Goal: Task Accomplishment & Management: Manage account settings

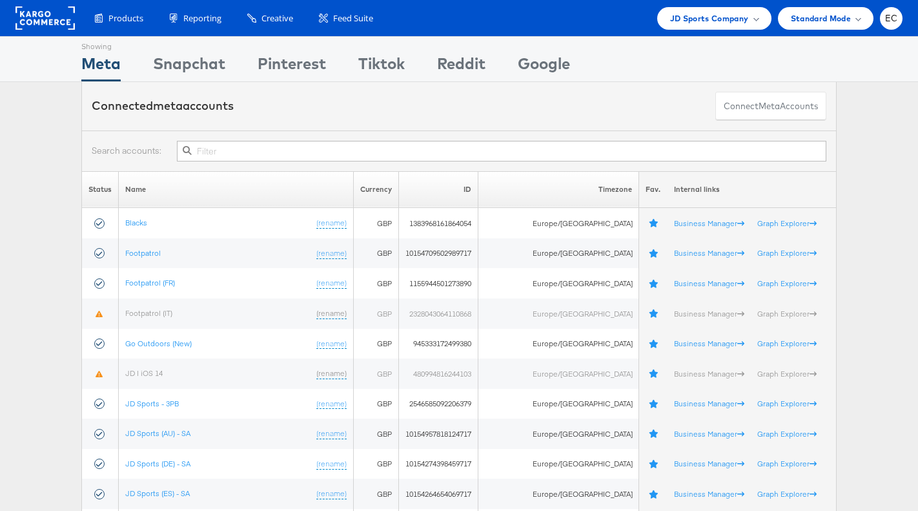
click at [233, 155] on input "text" at bounding box center [502, 151] width 650 height 21
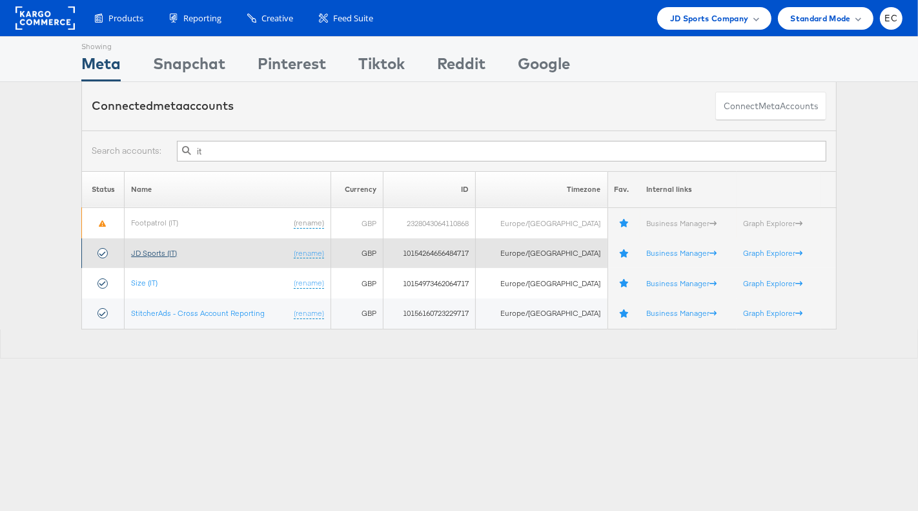
type input "it"
click at [158, 250] on link "JD Sports (IT)" at bounding box center [154, 253] width 46 height 10
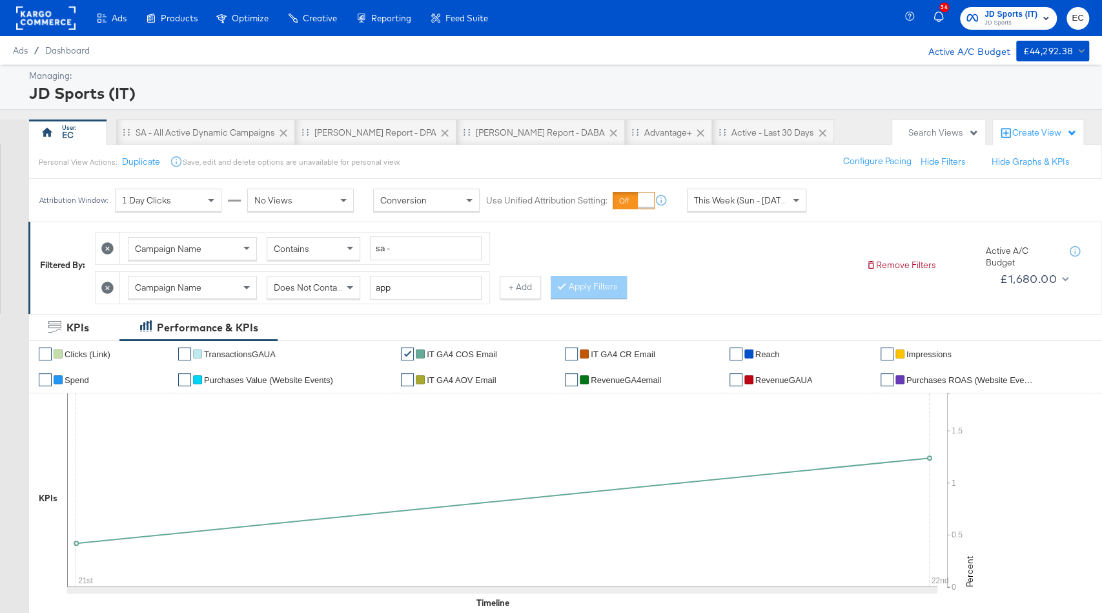
drag, startPoint x: 577, startPoint y: 140, endPoint x: 577, endPoint y: 151, distance: 11.0
click at [625, 140] on div "Advantage+" at bounding box center [668, 132] width 87 height 26
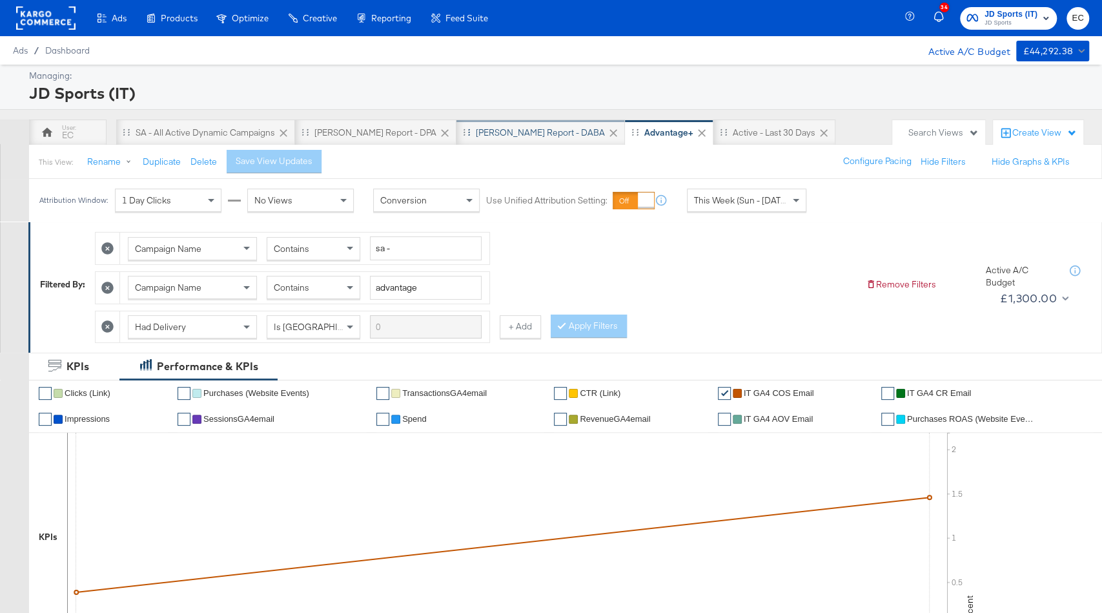
click at [476, 132] on div "[PERSON_NAME] Report - DABA" at bounding box center [540, 133] width 129 height 12
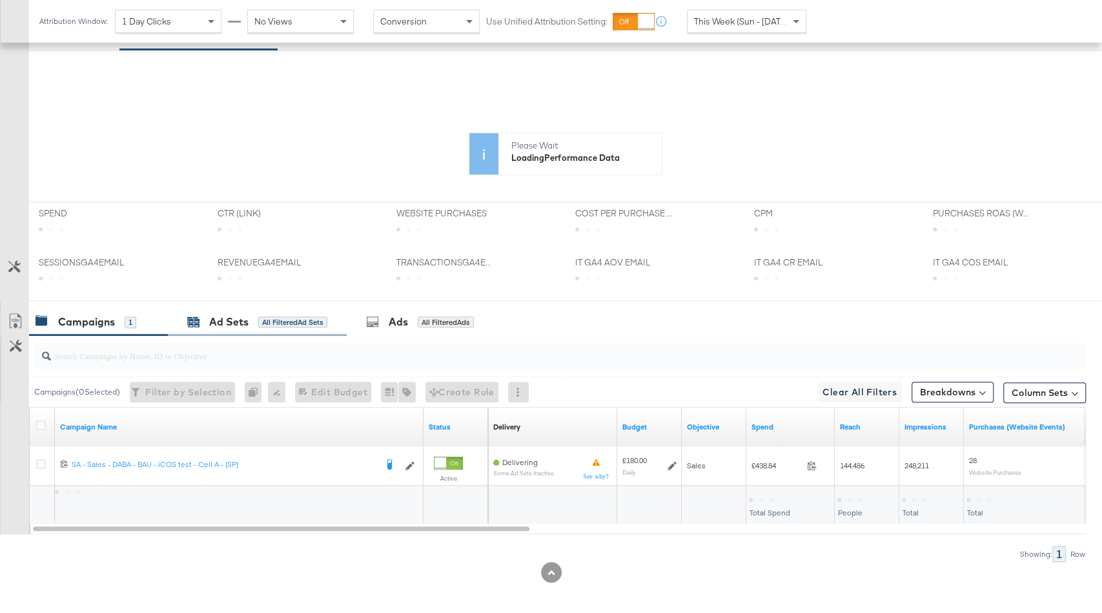
click at [280, 321] on div "All Filtered Ad Sets" at bounding box center [292, 322] width 69 height 12
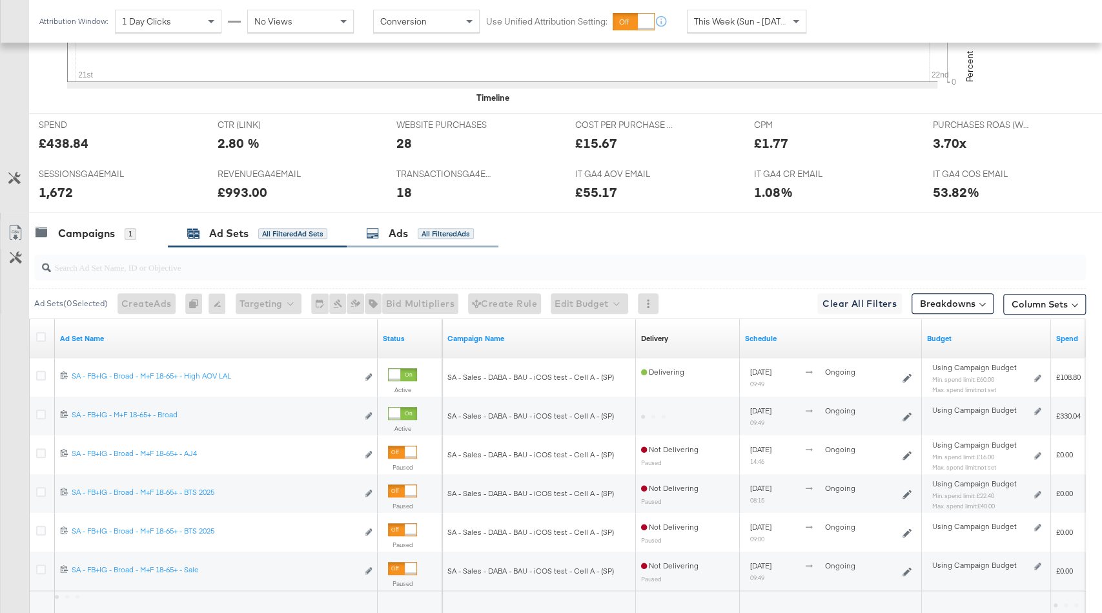
scroll to position [666, 0]
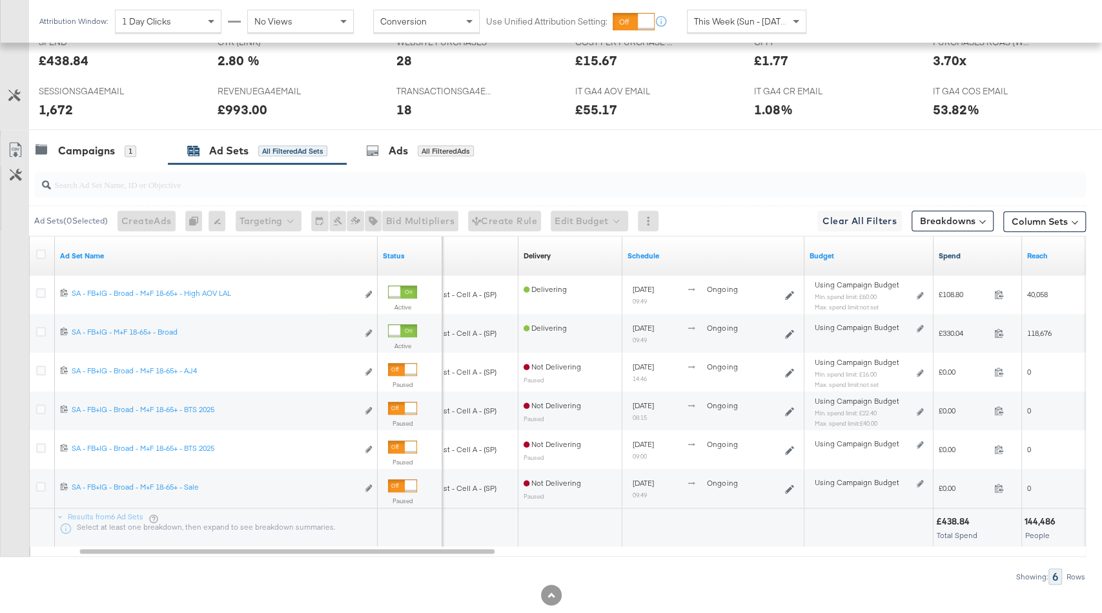
click at [967, 251] on link "Spend" at bounding box center [978, 256] width 78 height 10
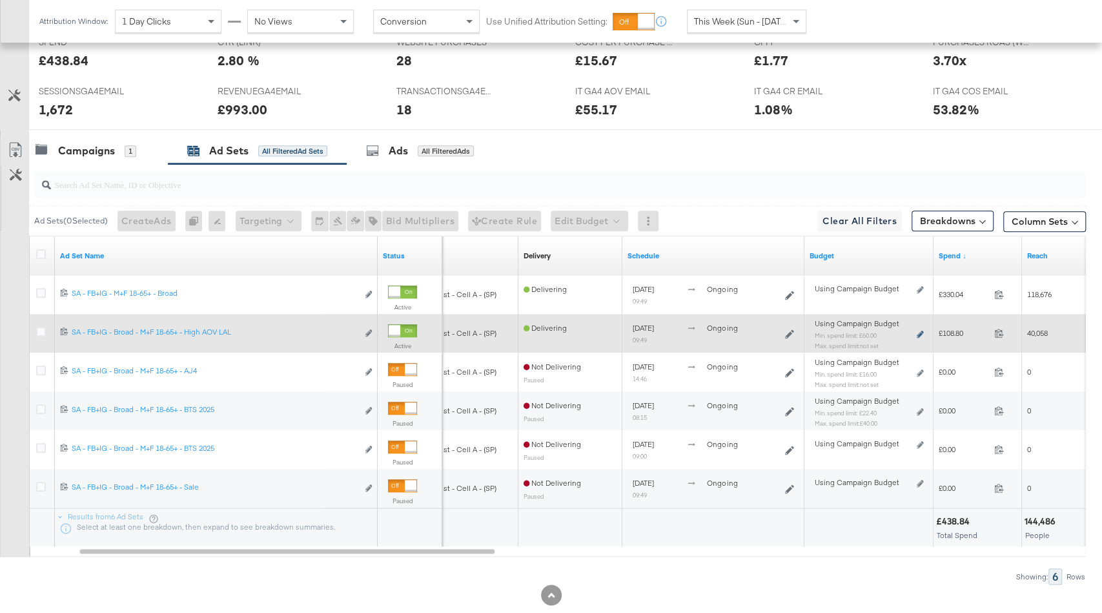
click at [922, 332] on icon at bounding box center [920, 334] width 6 height 7
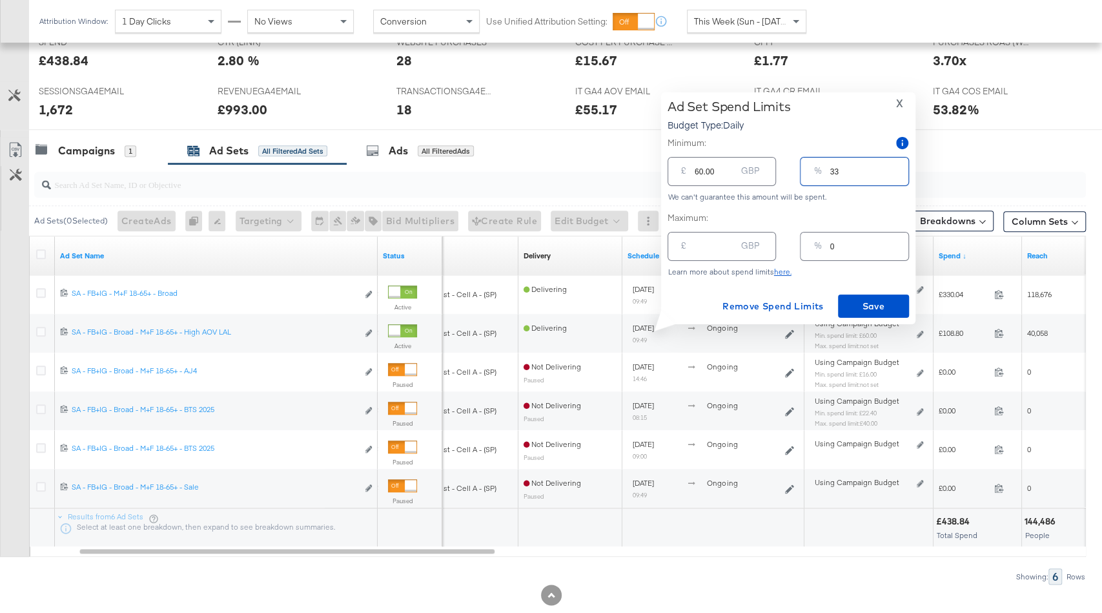
click at [852, 174] on input "33" at bounding box center [869, 166] width 78 height 28
type input "35"
type input "63.00"
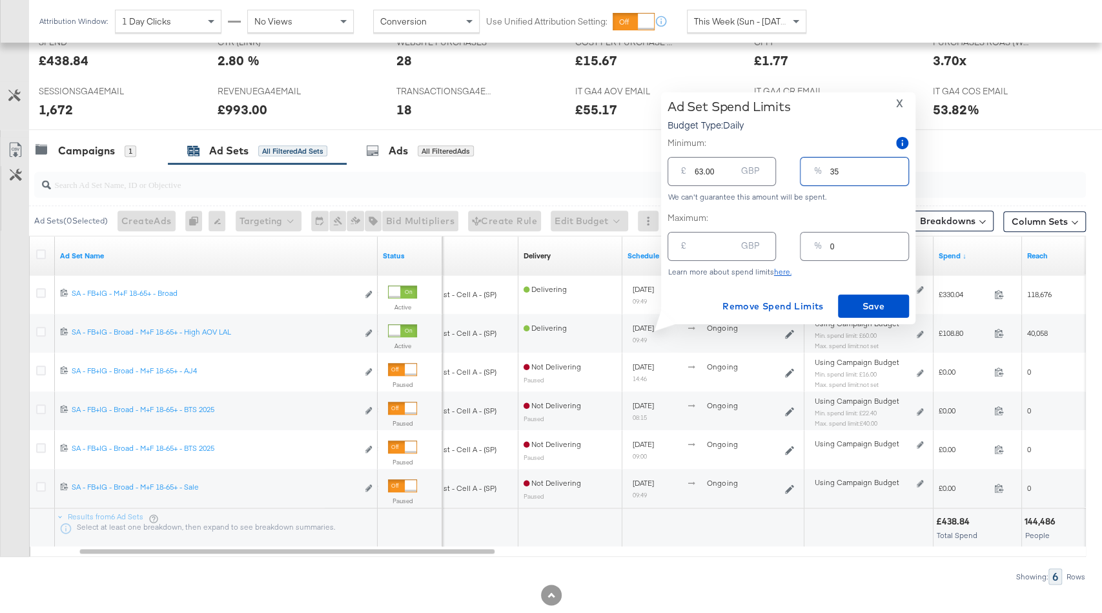
drag, startPoint x: 850, startPoint y: 176, endPoint x: 801, endPoint y: 176, distance: 49.1
click at [801, 176] on div "% 35" at bounding box center [854, 171] width 108 height 29
type input "4"
type input "7.20"
type input "40"
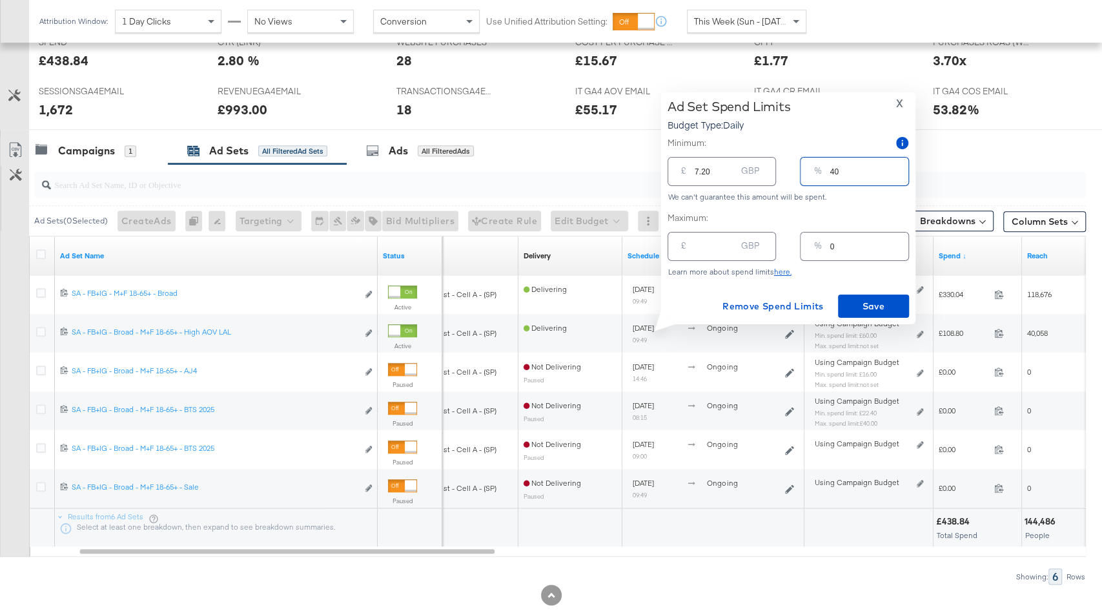
type input "72.00"
type input "40"
click at [853, 305] on span "Save" at bounding box center [873, 306] width 61 height 16
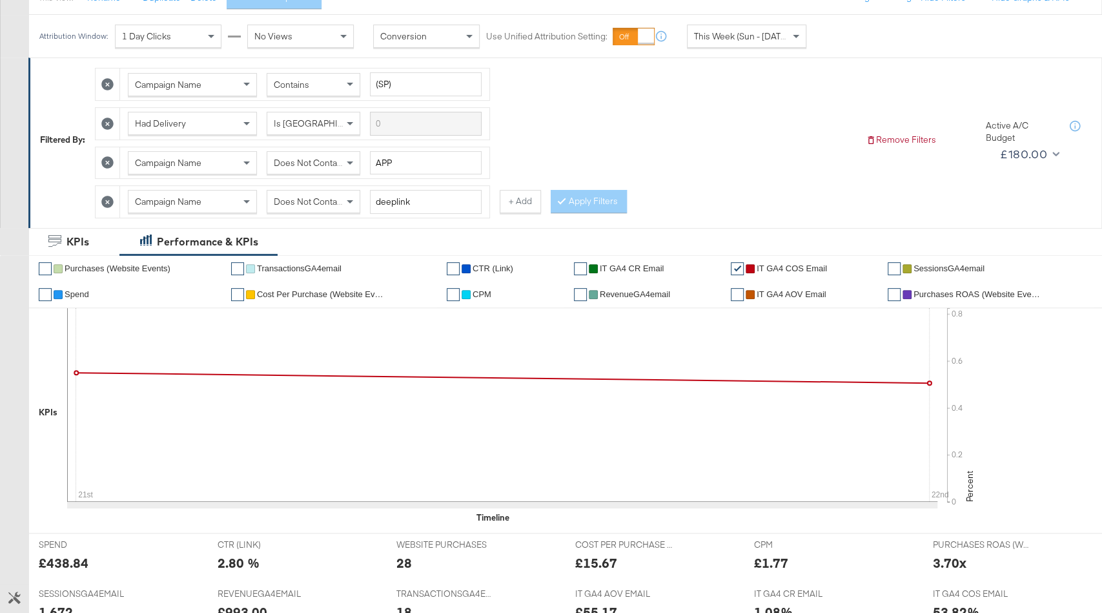
scroll to position [0, 0]
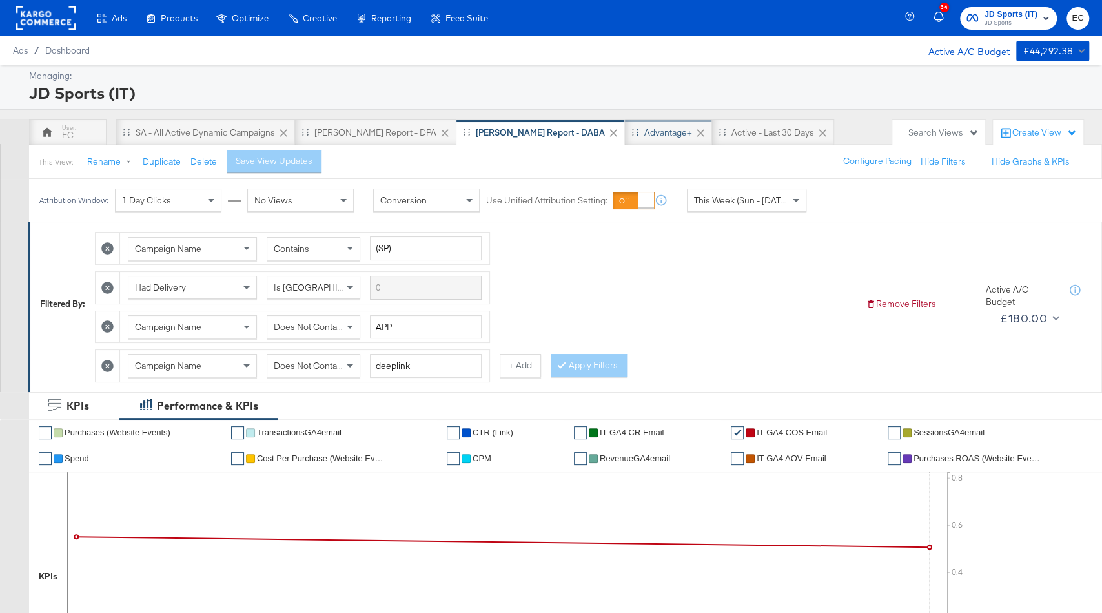
click at [644, 131] on div "Advantage+" at bounding box center [668, 133] width 48 height 12
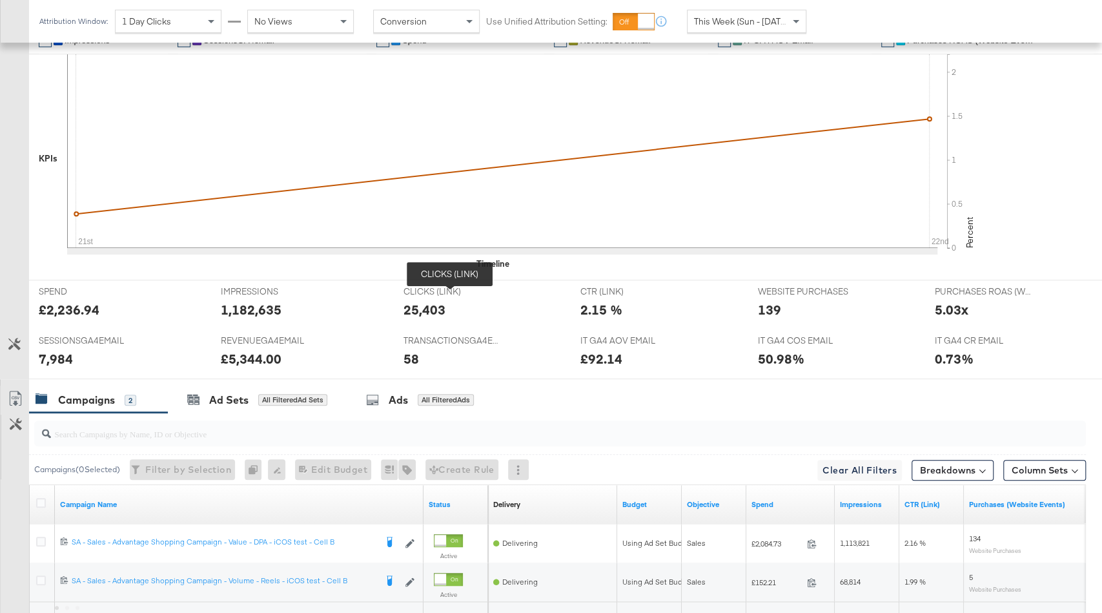
scroll to position [381, 0]
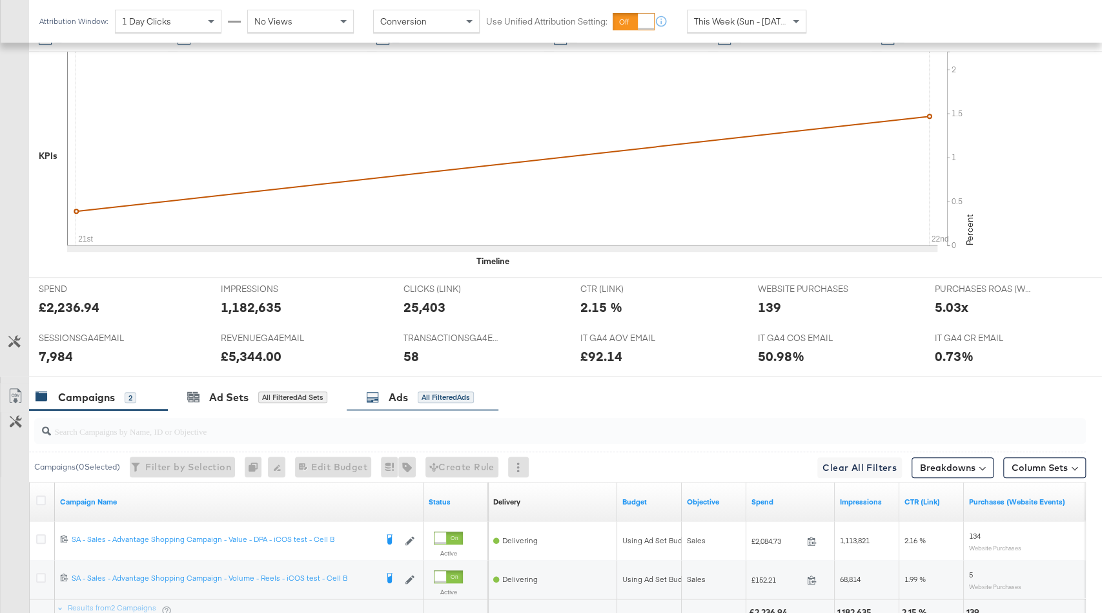
click at [409, 400] on div "Ads All Filtered Ads" at bounding box center [423, 398] width 152 height 28
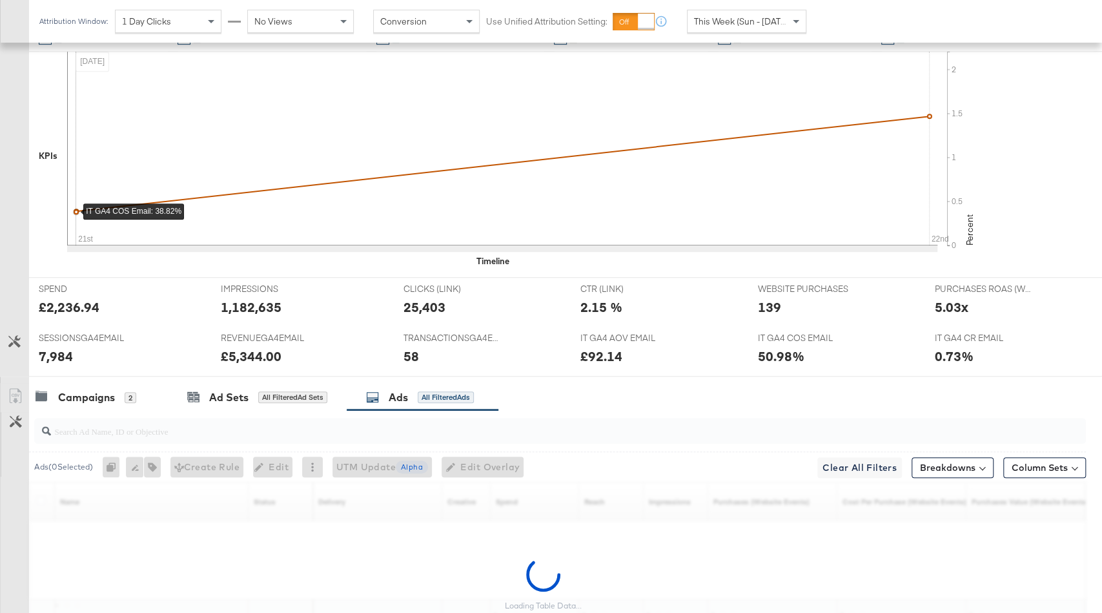
scroll to position [495, 0]
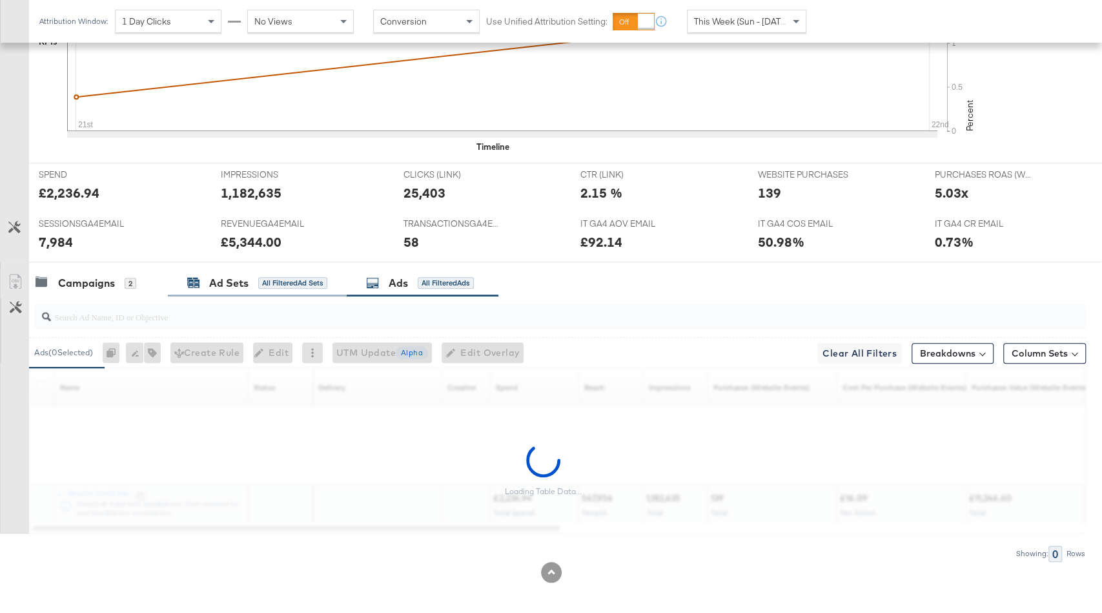
click at [293, 276] on div "Ad Sets All Filtered Ad Sets" at bounding box center [257, 283] width 140 height 15
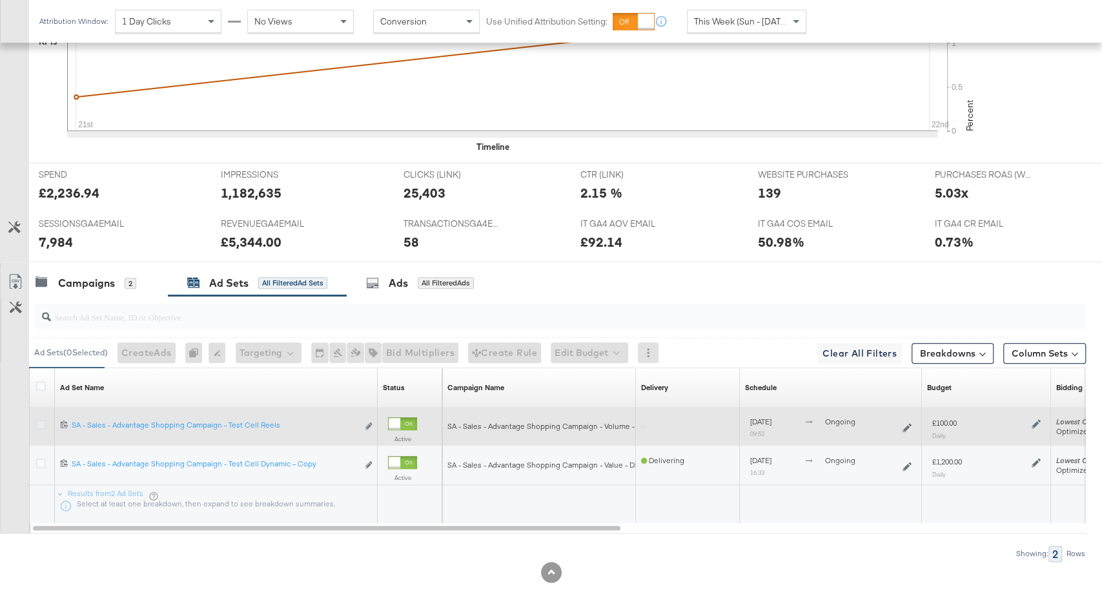
click at [36, 420] on icon at bounding box center [41, 425] width 10 height 10
click at [0, 0] on input "checkbox" at bounding box center [0, 0] width 0 height 0
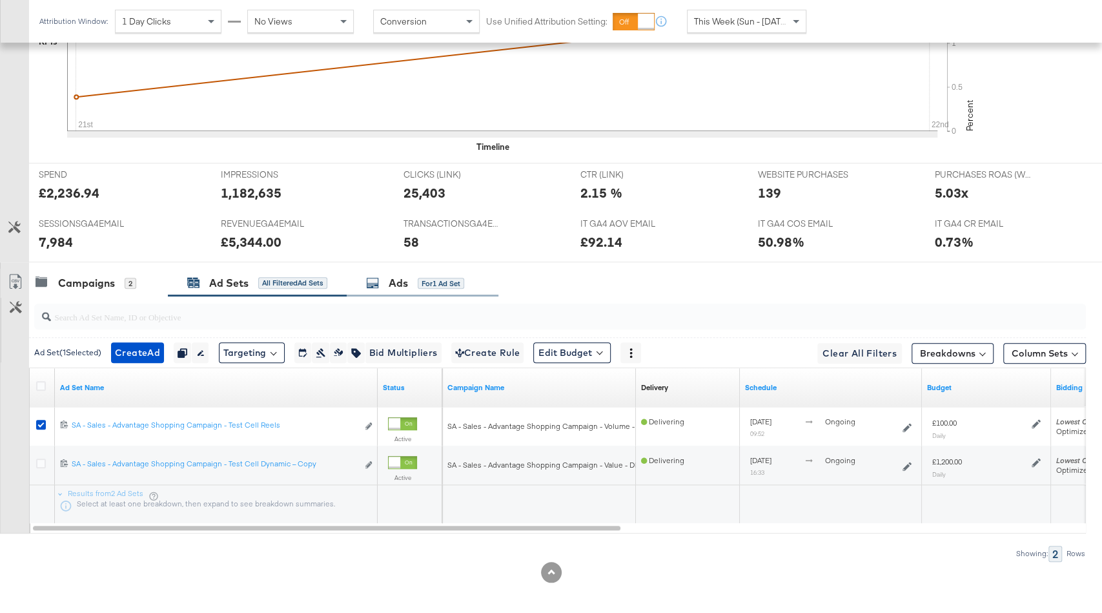
click at [424, 282] on div "for 1 Ad Set" at bounding box center [441, 284] width 46 height 12
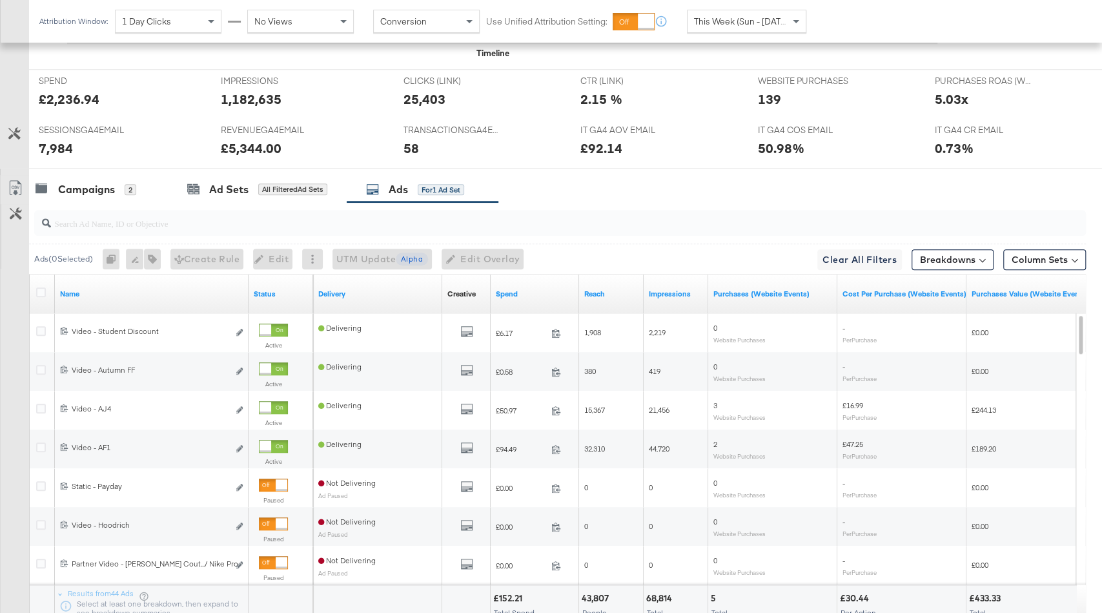
scroll to position [689, 0]
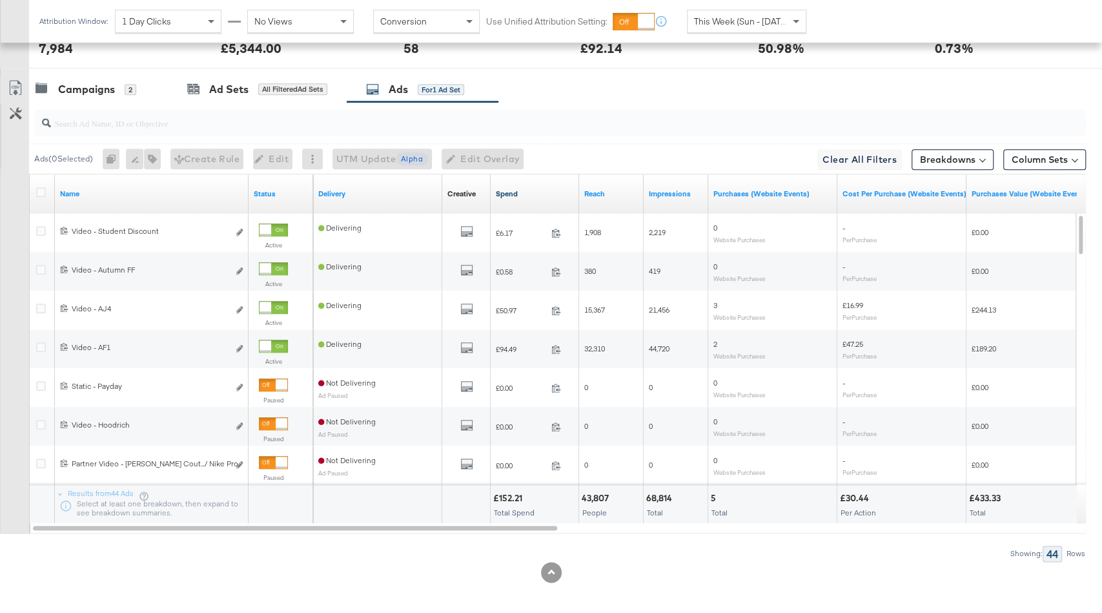
click at [545, 189] on link "Spend" at bounding box center [535, 194] width 78 height 10
click at [304, 92] on div "Ad Sets All Filtered Ad Sets" at bounding box center [257, 90] width 179 height 28
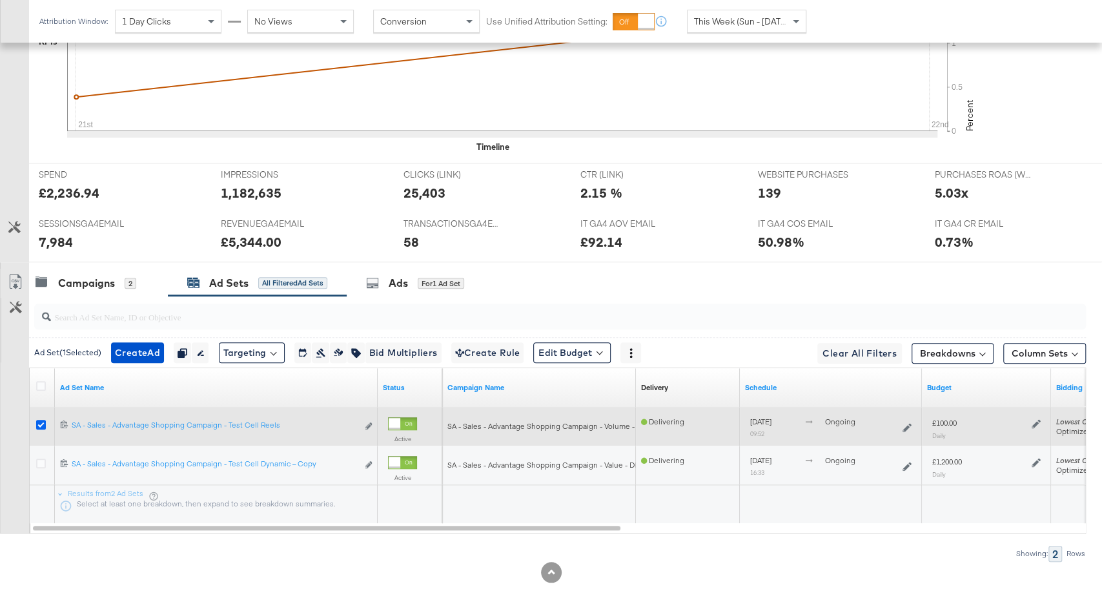
click at [40, 420] on icon at bounding box center [41, 425] width 10 height 10
click at [0, 0] on input "checkbox" at bounding box center [0, 0] width 0 height 0
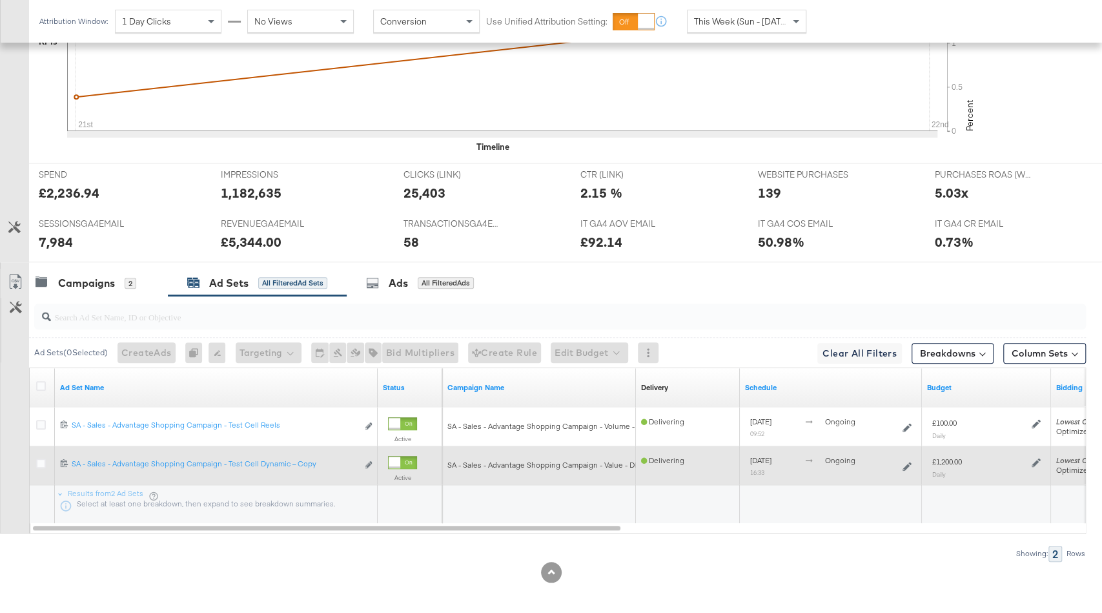
click at [37, 453] on div at bounding box center [43, 464] width 24 height 23
click at [38, 458] on icon at bounding box center [41, 463] width 10 height 10
click at [0, 0] on input "checkbox" at bounding box center [0, 0] width 0 height 0
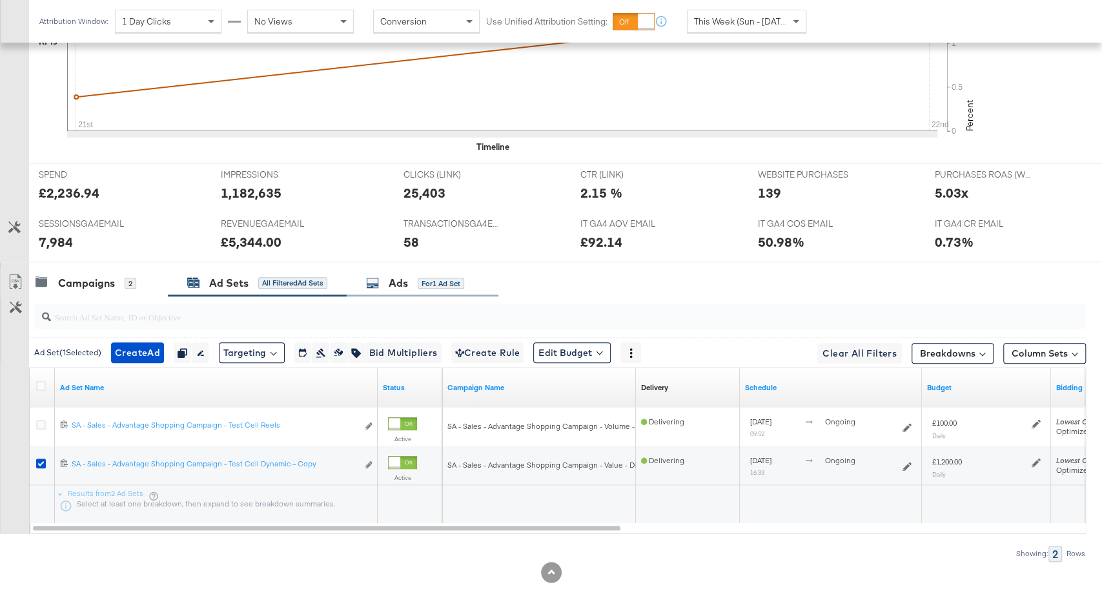
click at [425, 286] on div "Ads for 1 Ad Set" at bounding box center [423, 283] width 152 height 28
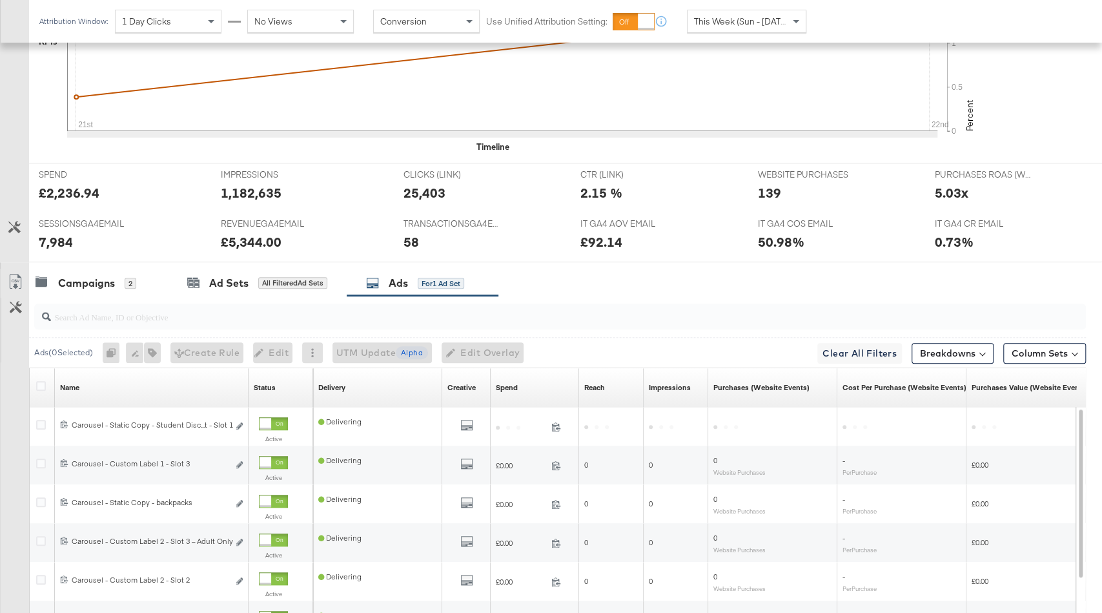
scroll to position [689, 0]
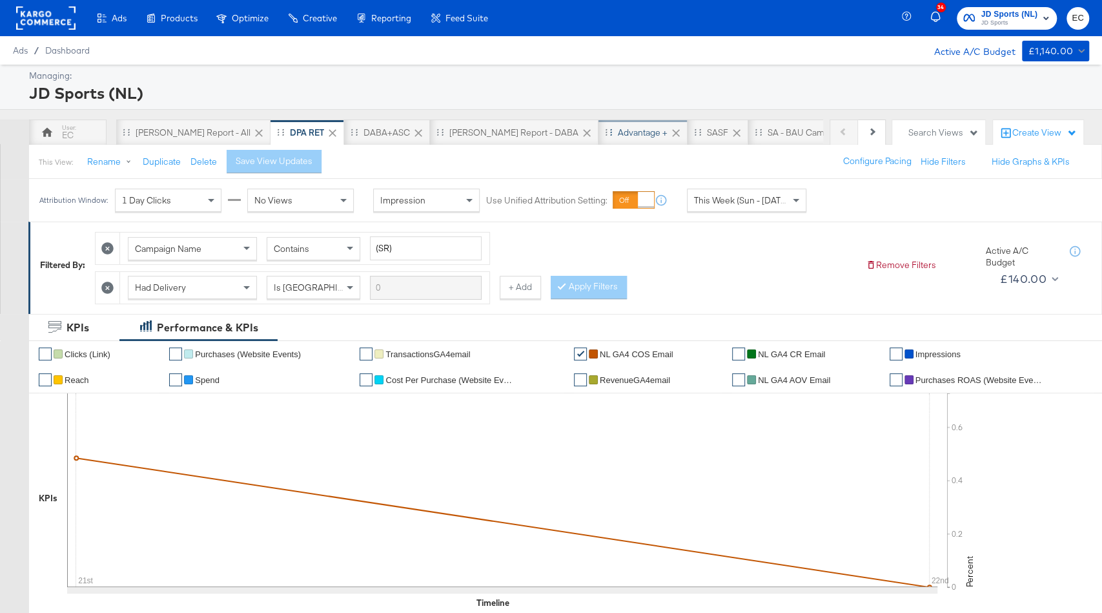
click at [599, 142] on div "Advantage +" at bounding box center [643, 132] width 89 height 26
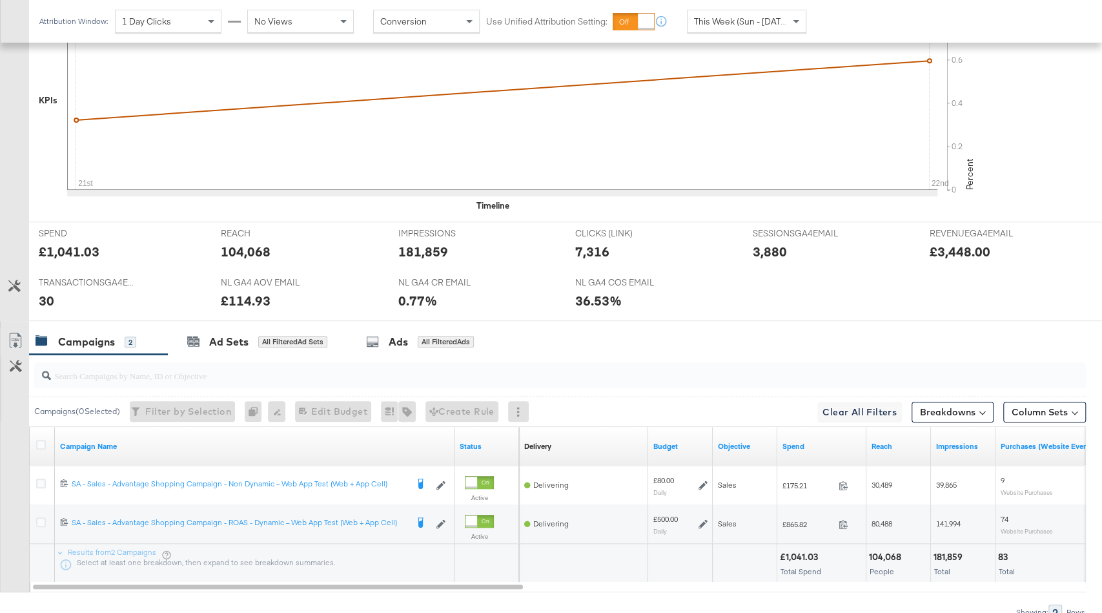
scroll to position [495, 0]
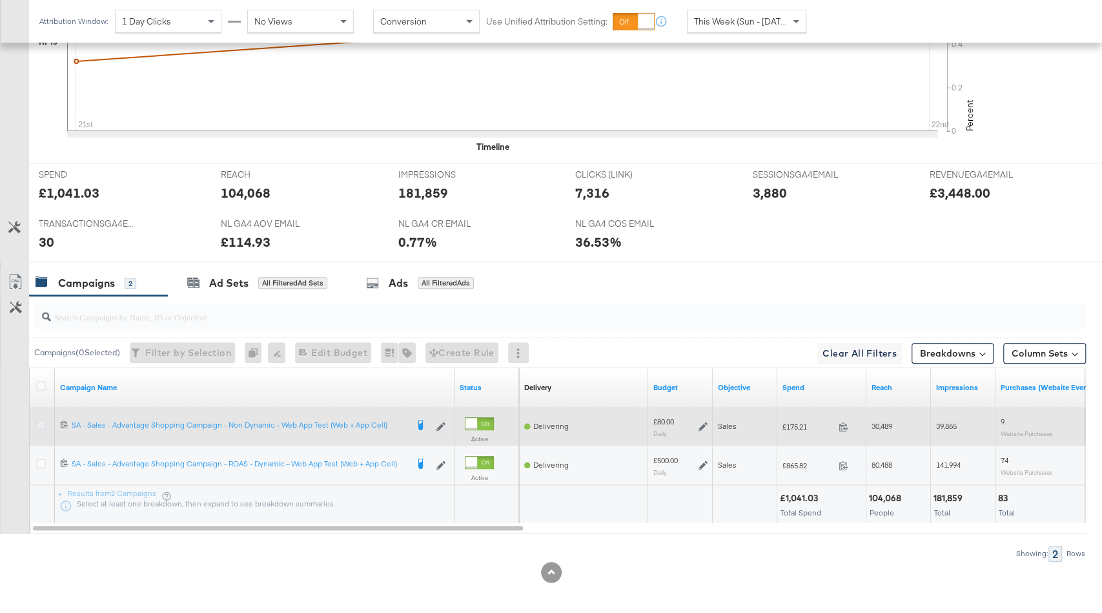
click at [42, 420] on icon at bounding box center [41, 425] width 10 height 10
click at [0, 0] on input "checkbox" at bounding box center [0, 0] width 0 height 0
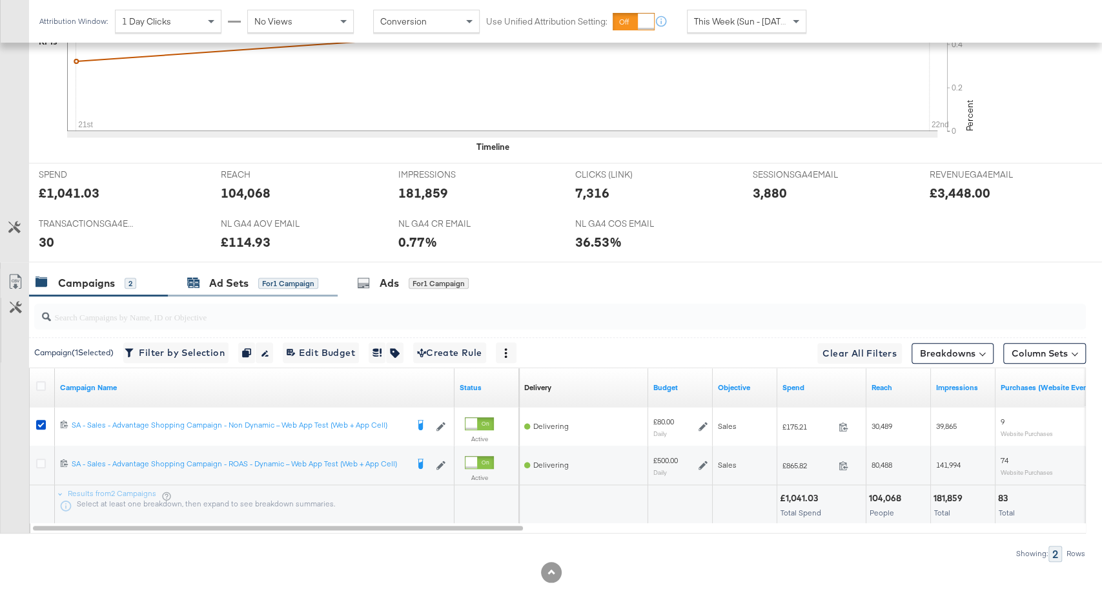
click at [246, 276] on div "Ad Sets" at bounding box center [228, 283] width 39 height 15
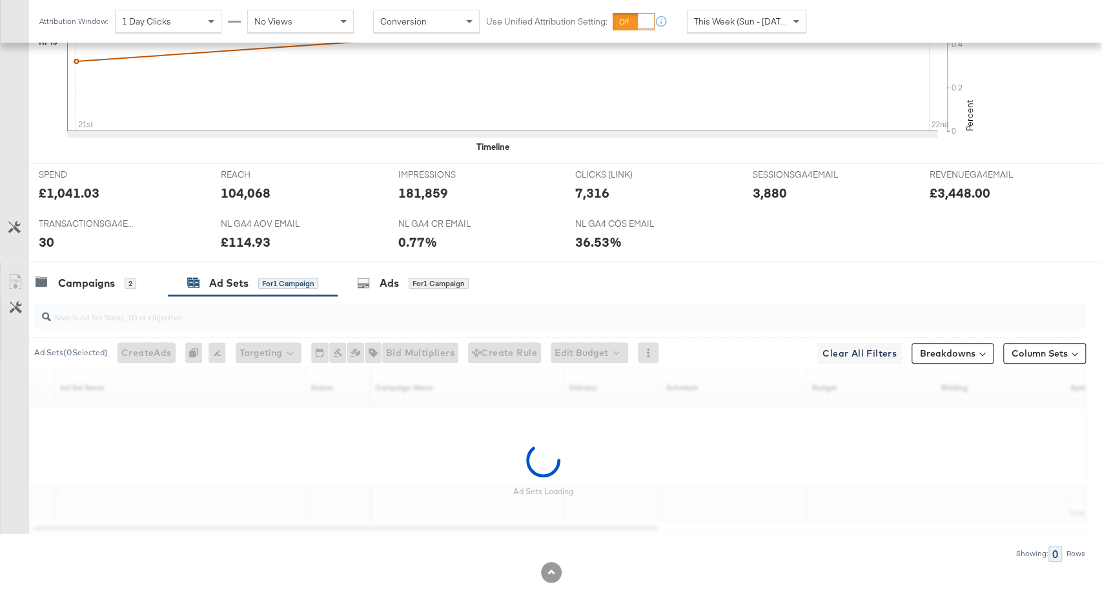
scroll to position [457, 0]
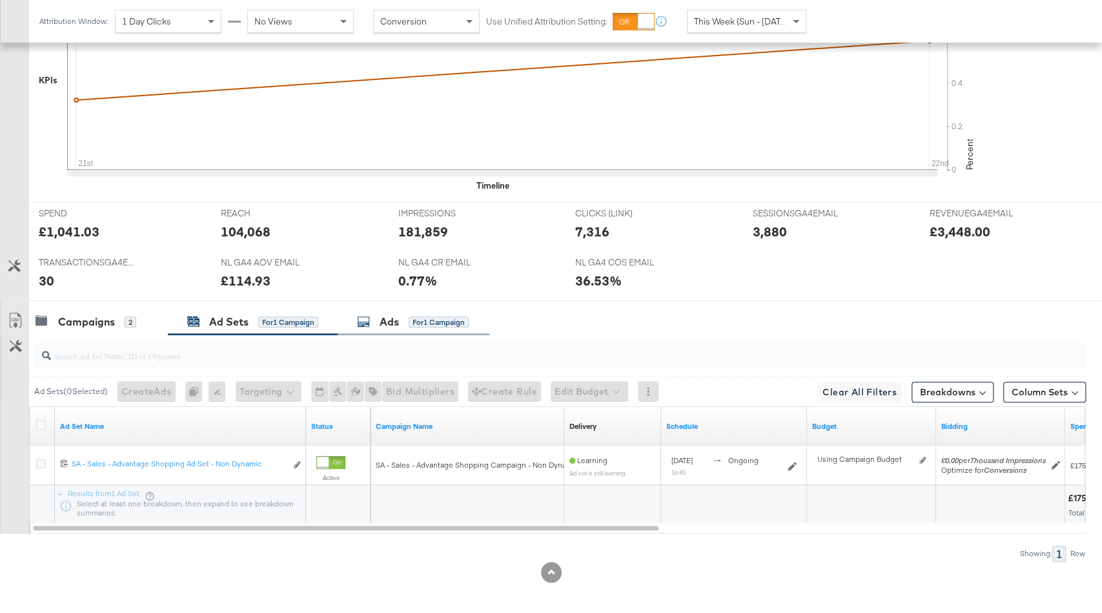
click at [421, 324] on div "Ads for 1 Campaign" at bounding box center [414, 322] width 152 height 28
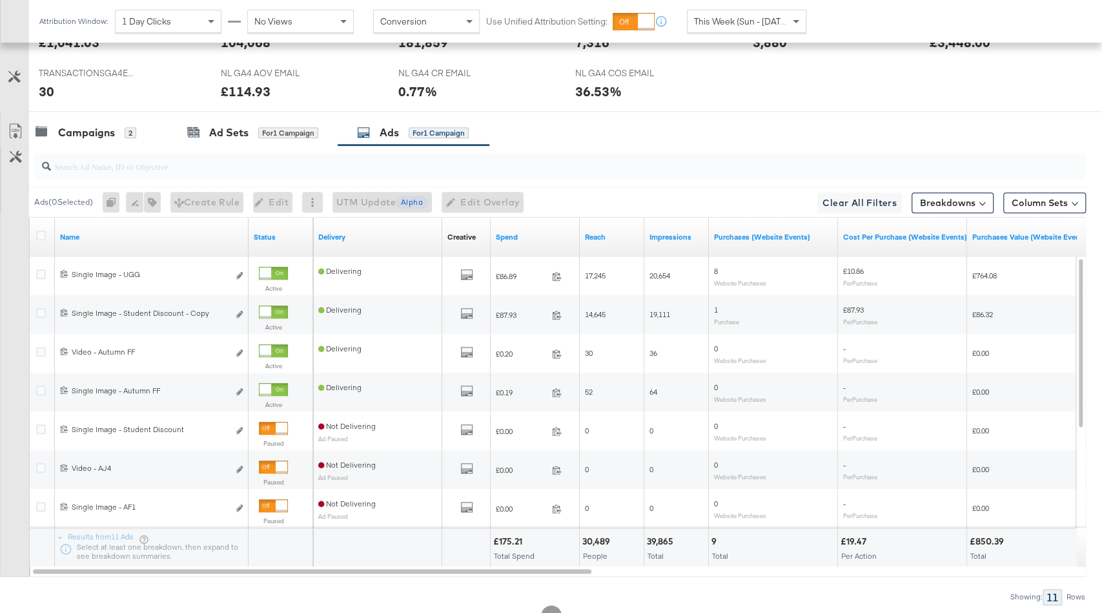
scroll to position [647, 0]
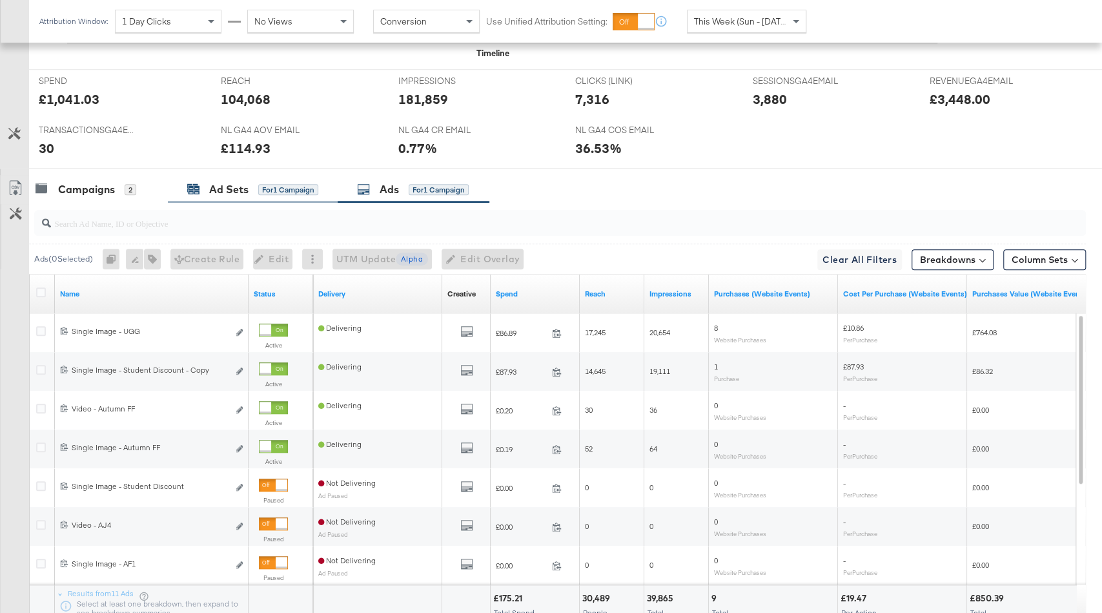
click at [272, 184] on div "for 1 Campaign" at bounding box center [288, 190] width 60 height 12
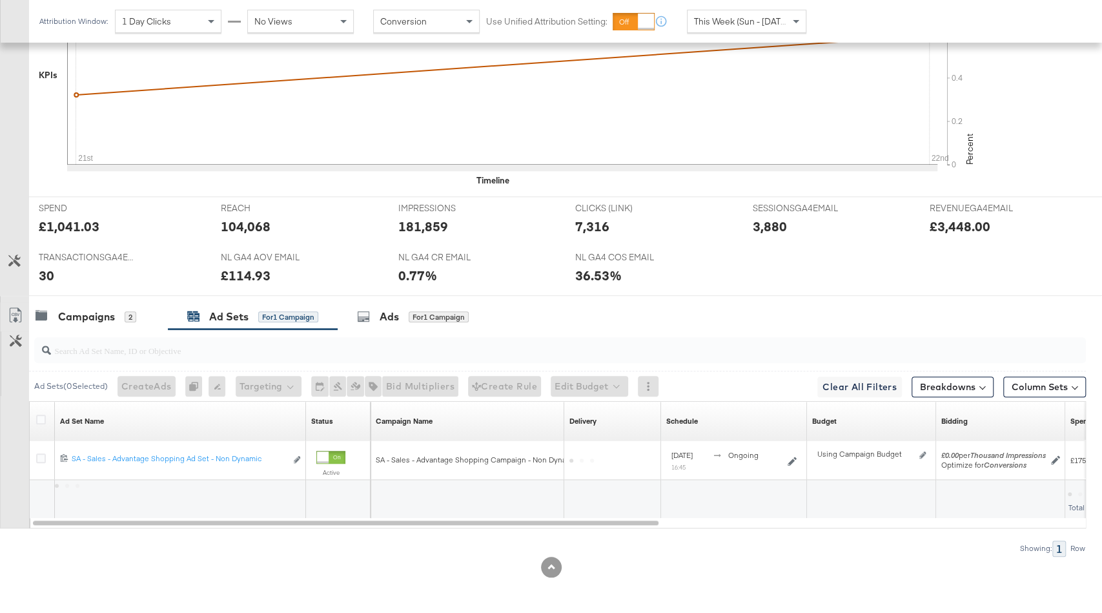
scroll to position [457, 0]
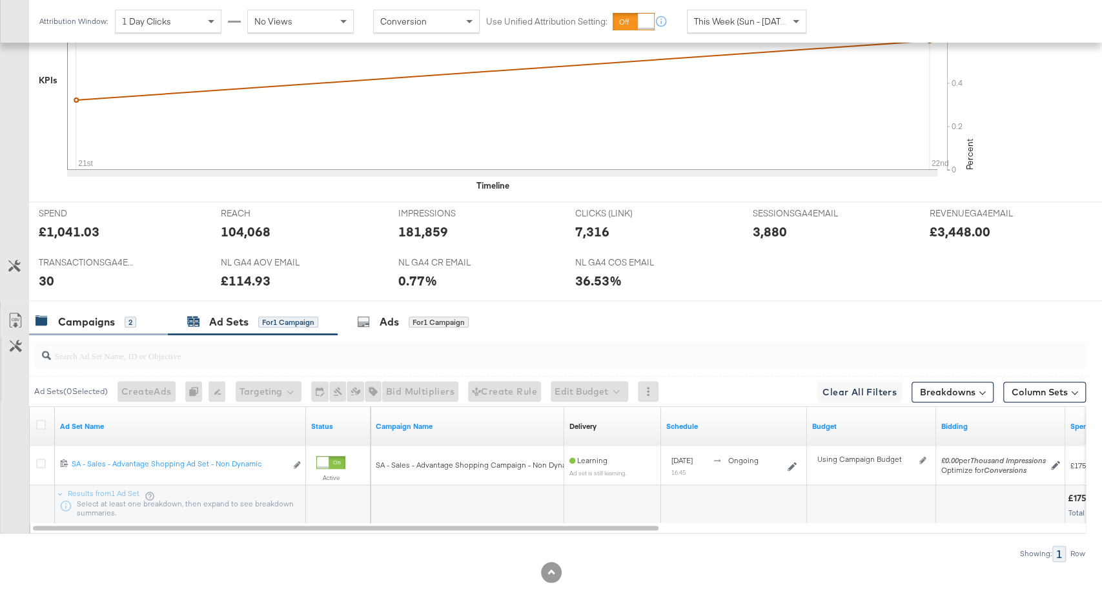
click at [123, 325] on div "Campaigns 2" at bounding box center [98, 322] width 139 height 28
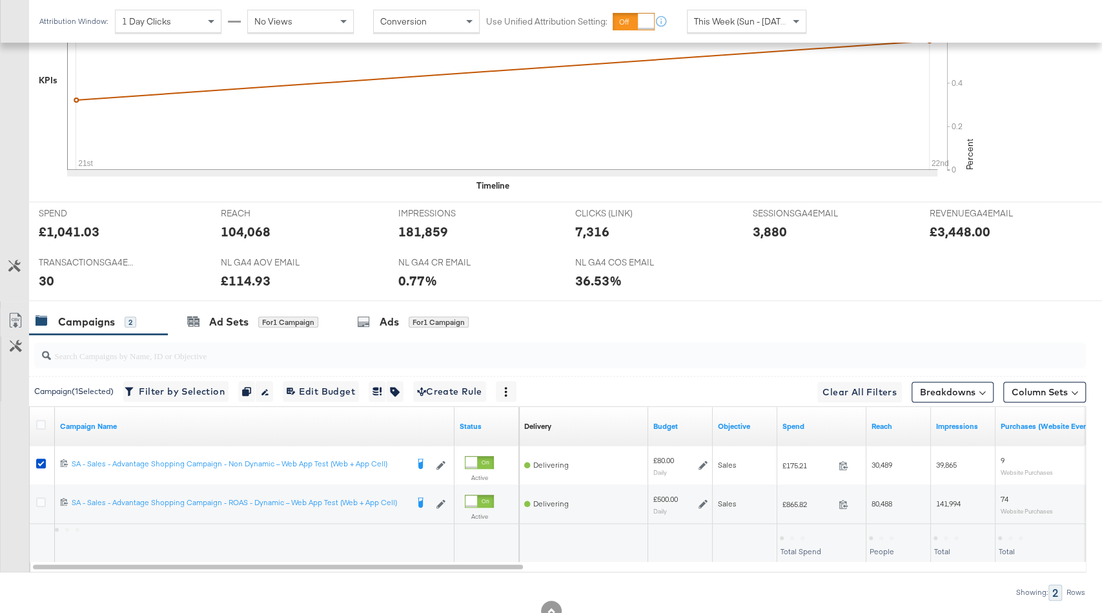
scroll to position [495, 0]
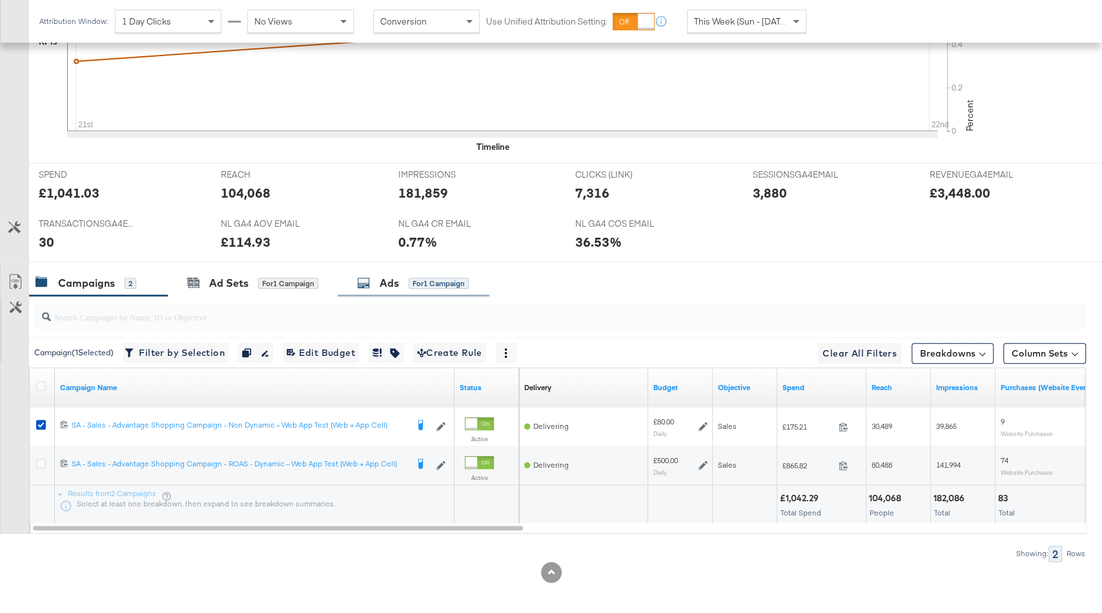
click at [421, 278] on div "for 1 Campaign" at bounding box center [439, 284] width 60 height 12
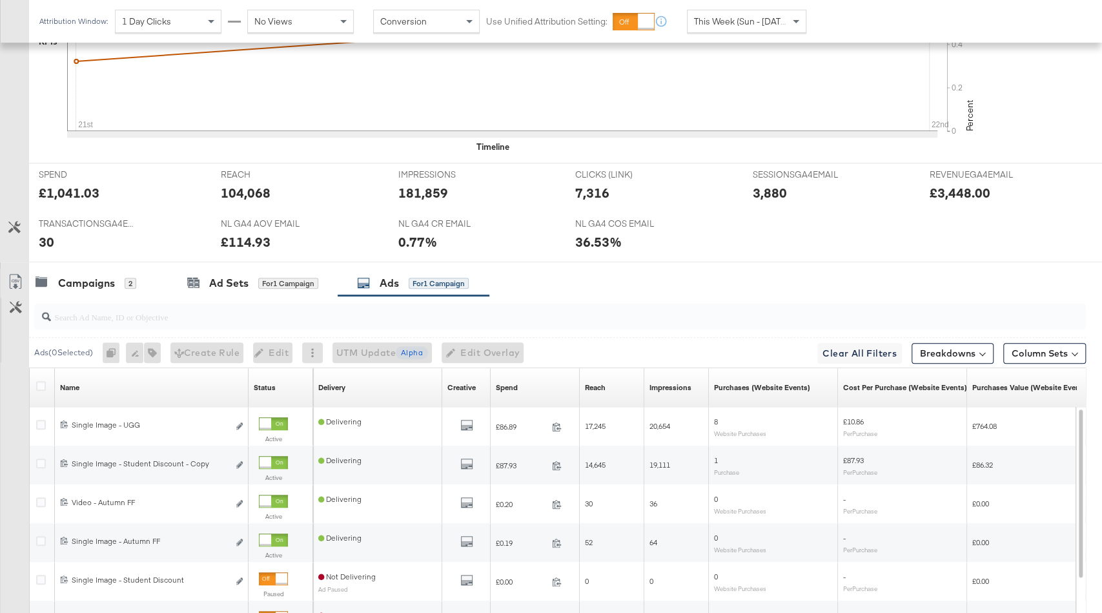
scroll to position [589, 0]
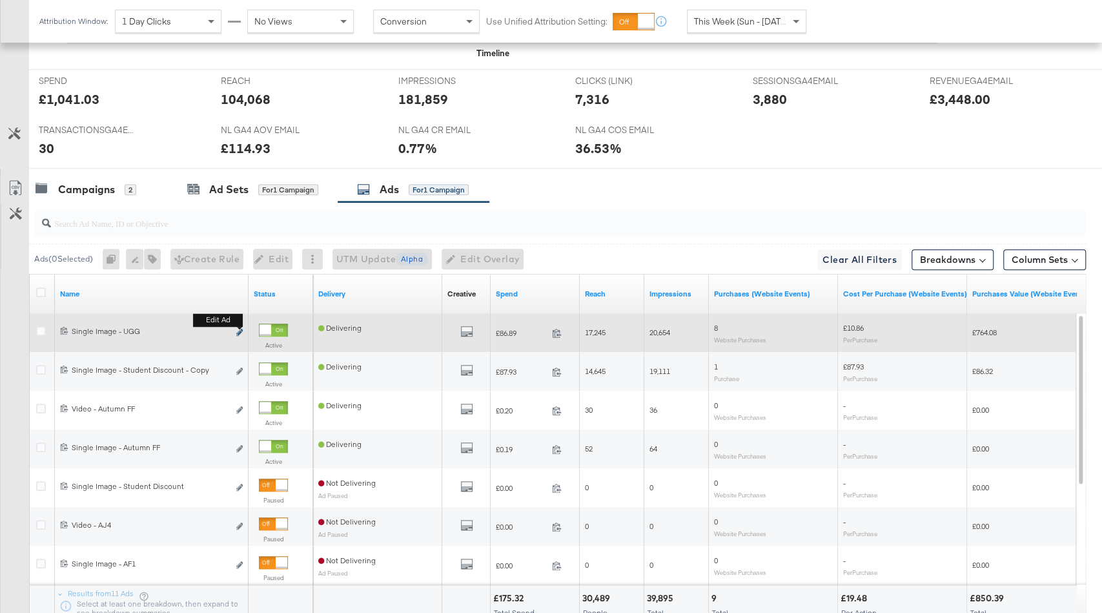
click at [238, 329] on icon "link" at bounding box center [239, 332] width 6 height 7
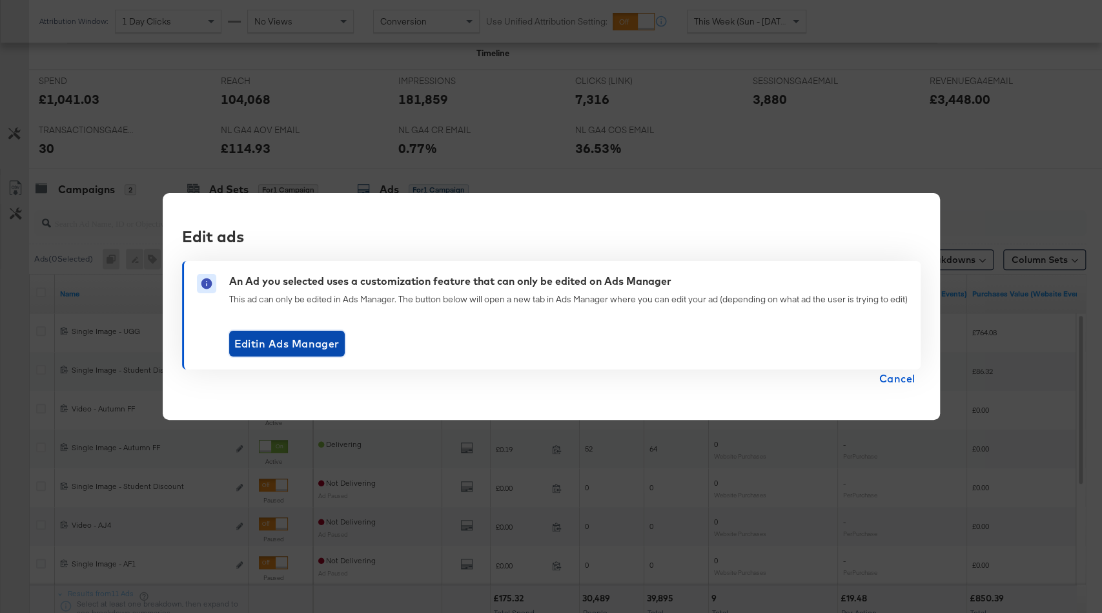
click at [309, 347] on span "Edit in Ads Manager" at bounding box center [286, 343] width 105 height 18
click at [894, 387] on span "Cancel" at bounding box center [897, 378] width 36 height 18
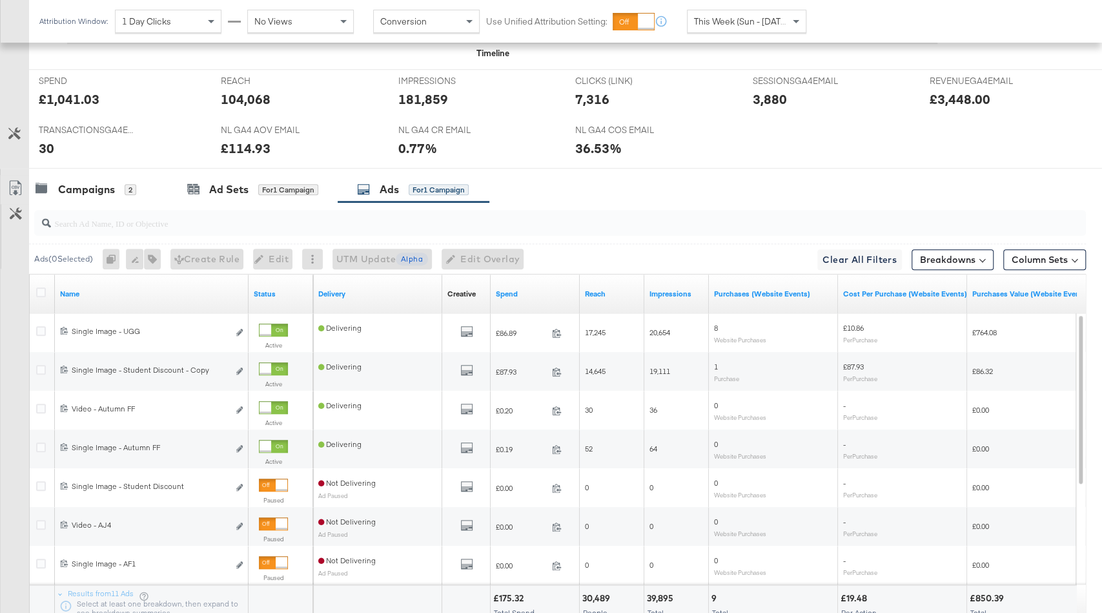
scroll to position [0, 0]
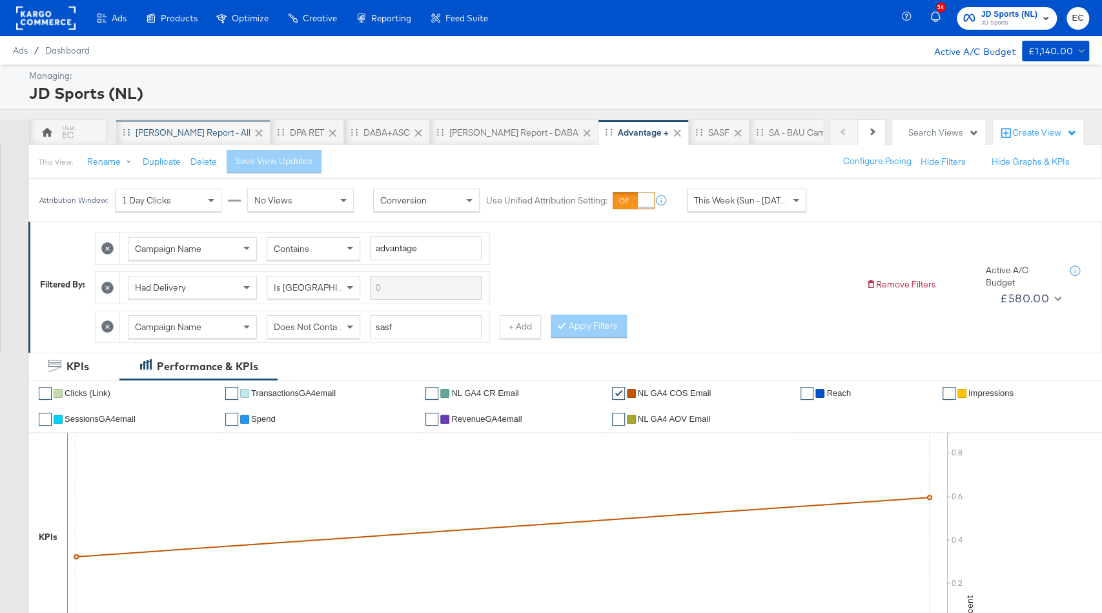
click at [180, 133] on div "SA - JD Report - All" at bounding box center [193, 133] width 115 height 12
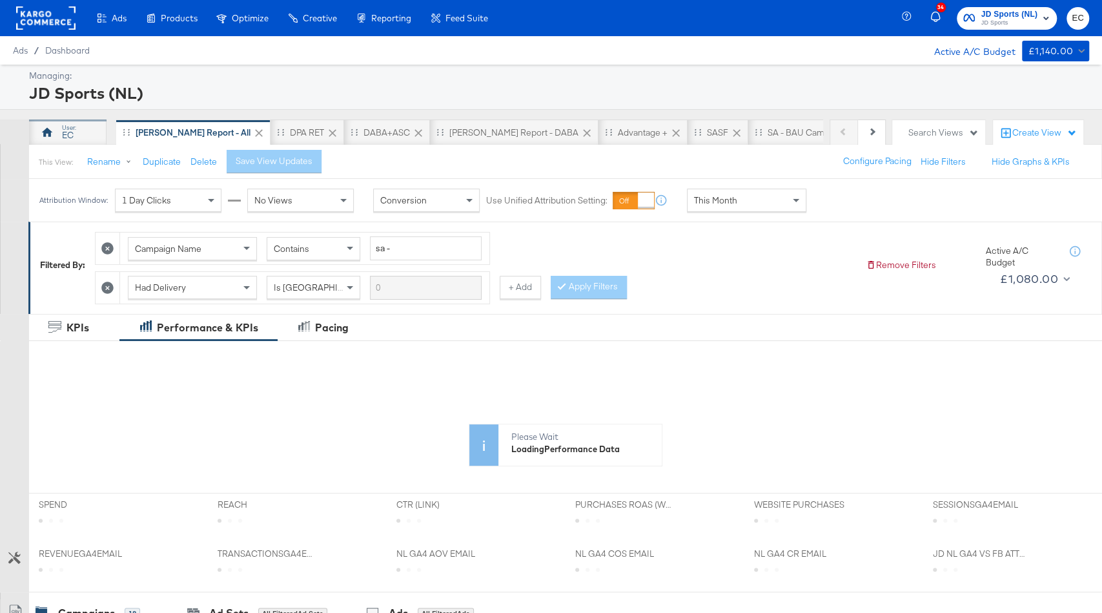
click at [87, 131] on div "EC" at bounding box center [67, 132] width 77 height 26
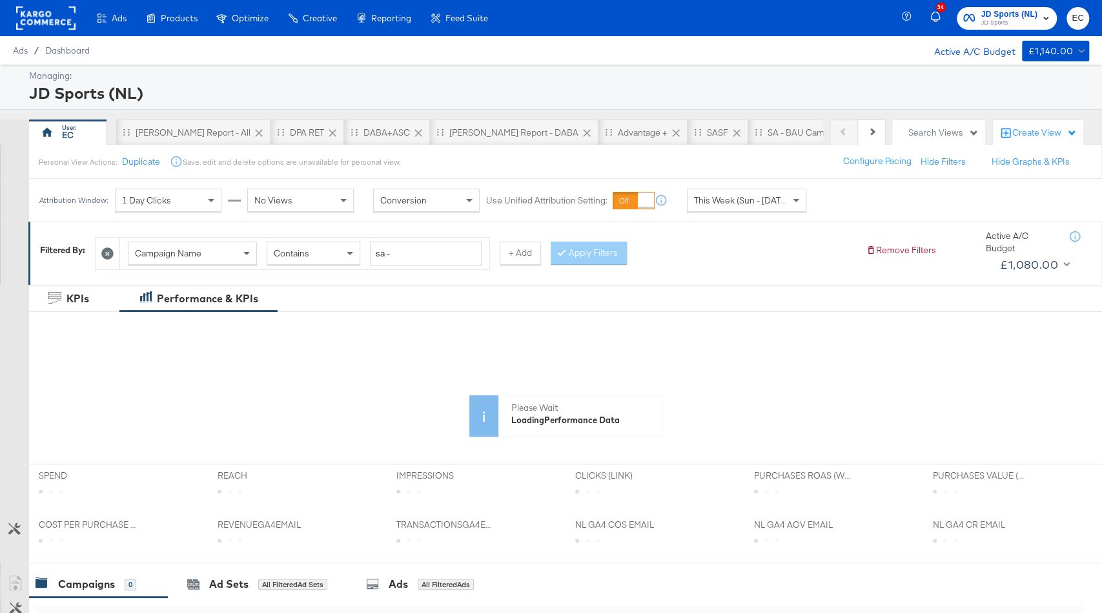
scroll to position [293, 0]
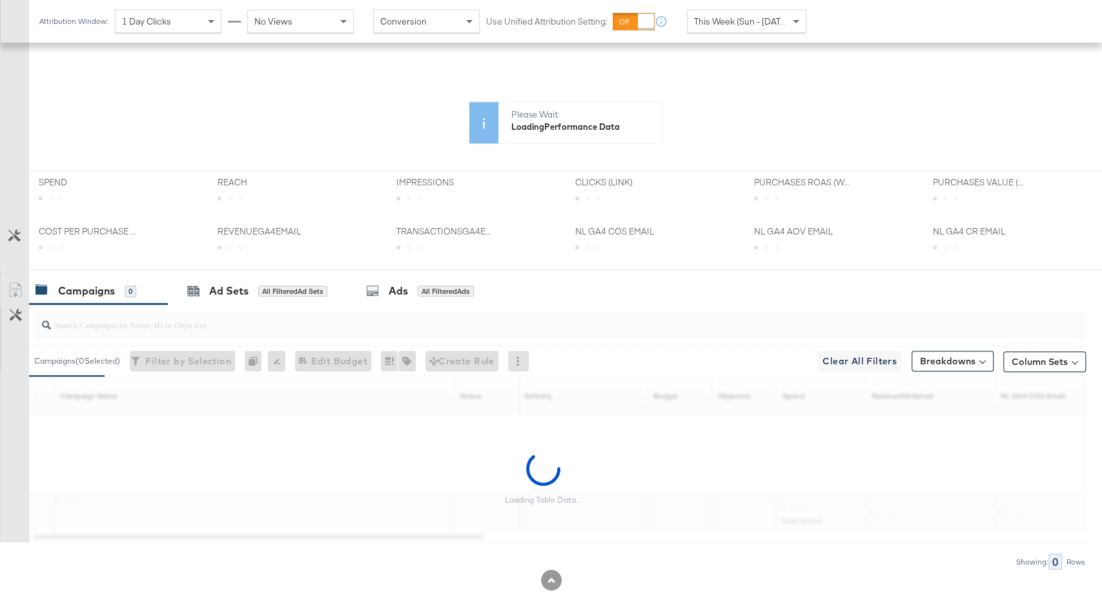
click at [272, 322] on input "search" at bounding box center [520, 319] width 939 height 25
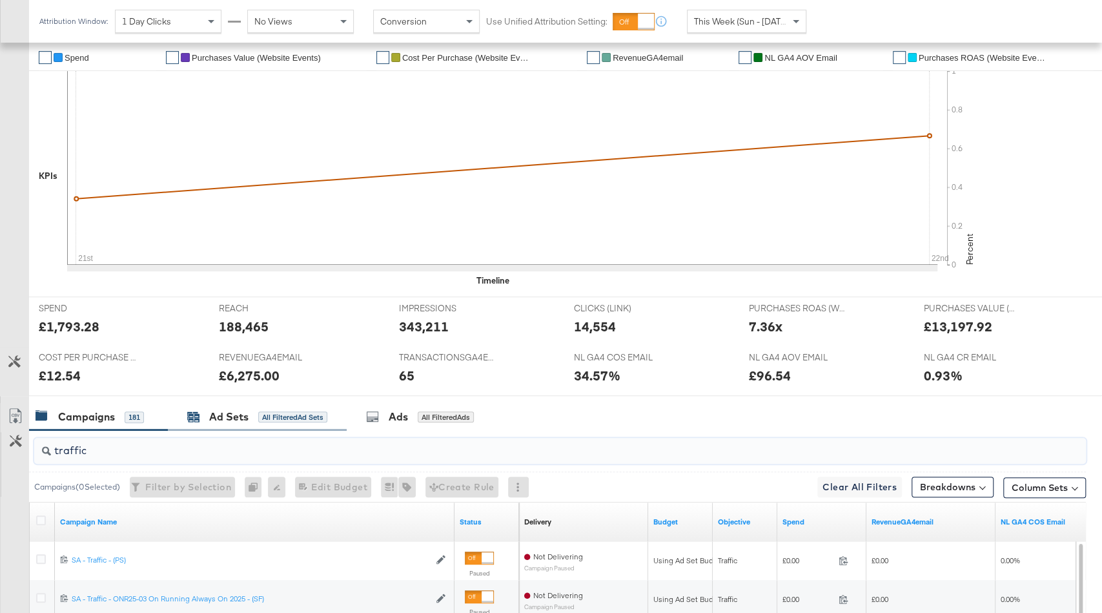
scroll to position [484, 0]
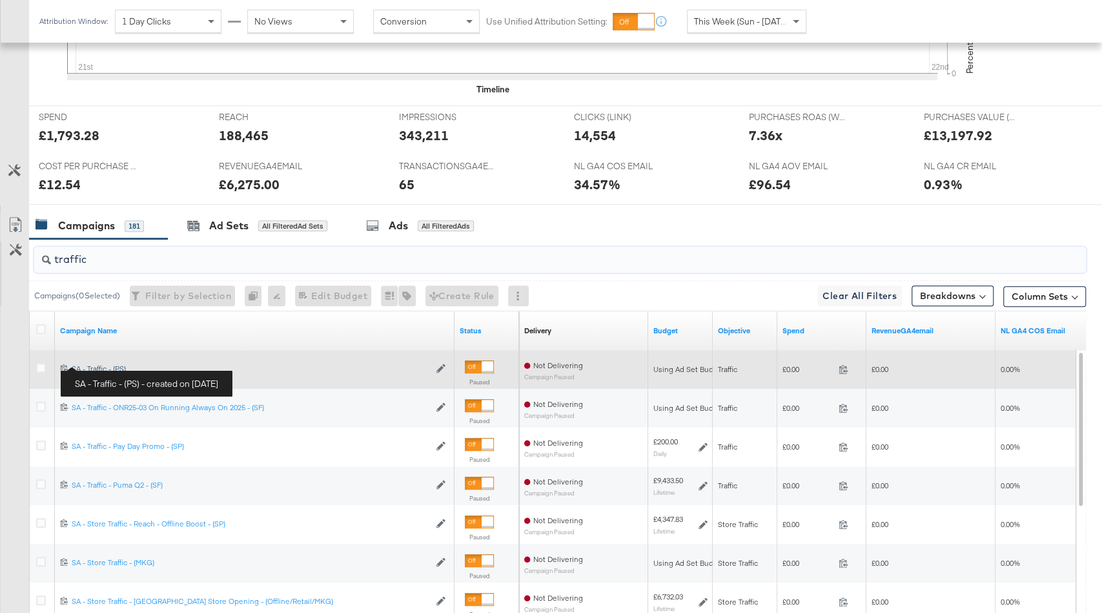
type input "traffic"
click at [101, 365] on div "SA - Traffic - (PS) SA - Traffic - (PS)" at bounding box center [251, 369] width 358 height 10
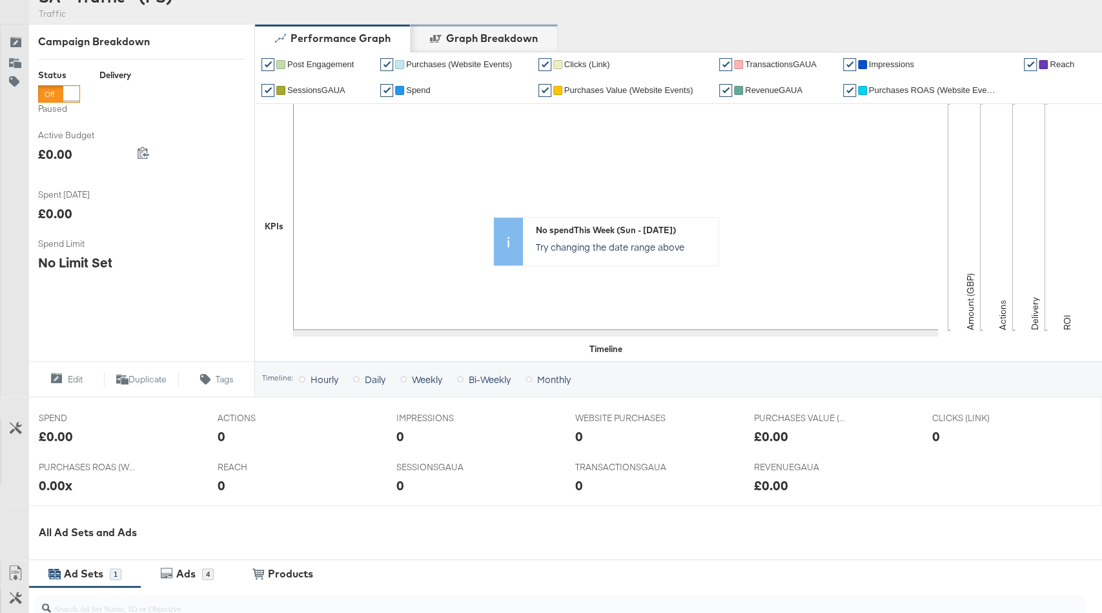
scroll to position [438, 0]
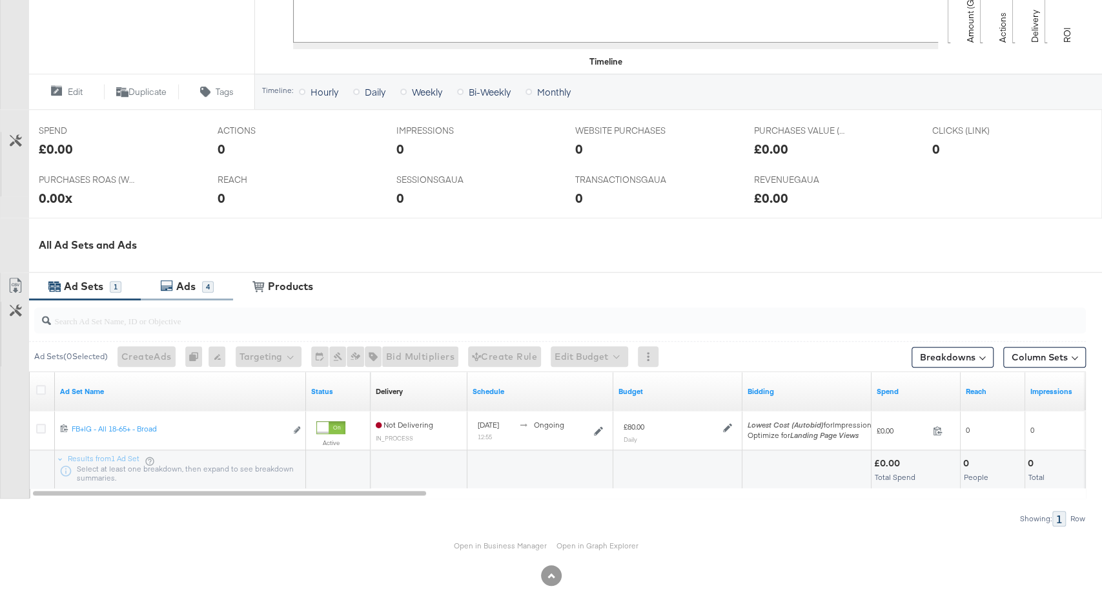
click at [178, 291] on div "Ads 4" at bounding box center [187, 286] width 92 height 28
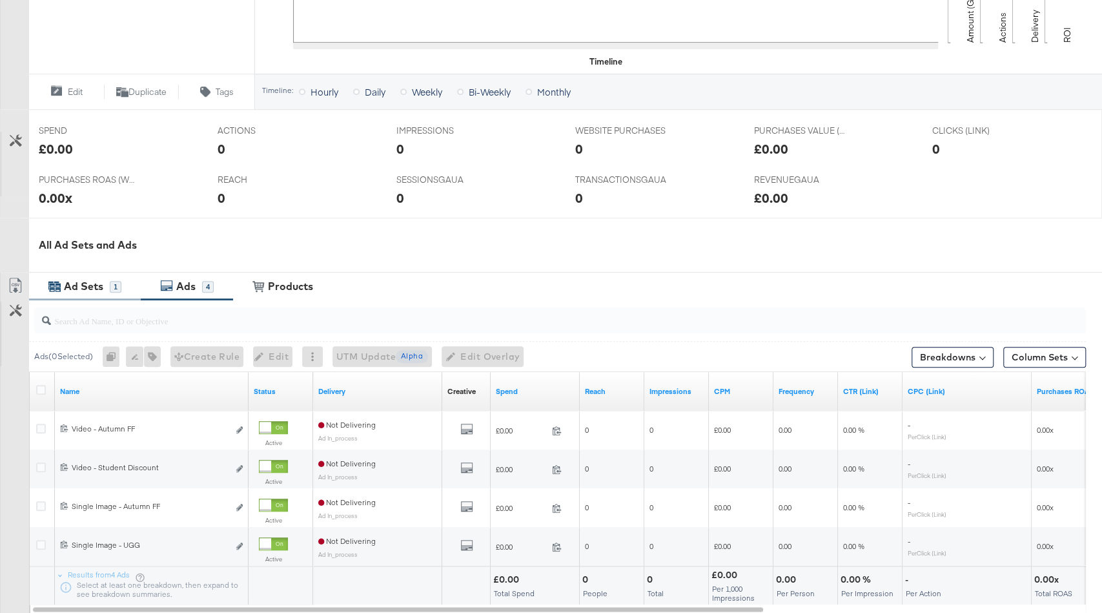
click at [103, 281] on div "Ad Sets" at bounding box center [83, 286] width 39 height 15
